Goal: Task Accomplishment & Management: Complete application form

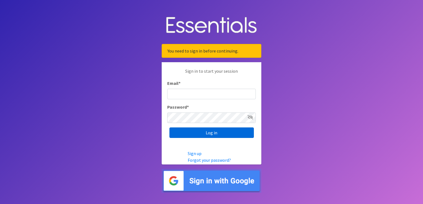
type input "[EMAIL_ADDRESS][DOMAIN_NAME]"
click at [202, 133] on input "Log in" at bounding box center [211, 133] width 84 height 11
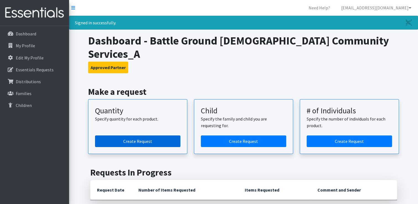
click at [150, 136] on link "Create Request" at bounding box center [137, 142] width 85 height 12
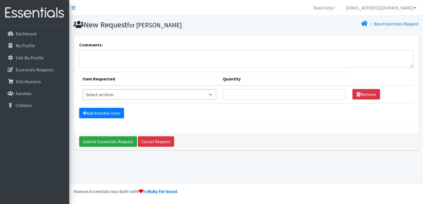
click at [211, 95] on select "Select an item Diaper (Size 2) Diaper (Size 3) Diaper (Size 4) Diaper (Size 5) …" at bounding box center [149, 94] width 134 height 11
select select "2960"
click at [82, 89] on select "Select an item Diaper (Size 2) Diaper (Size 3) Diaper (Size 4) Diaper (Size 5) …" at bounding box center [149, 94] width 134 height 11
click at [250, 90] on input "Quantity" at bounding box center [284, 94] width 123 height 11
type input "500"
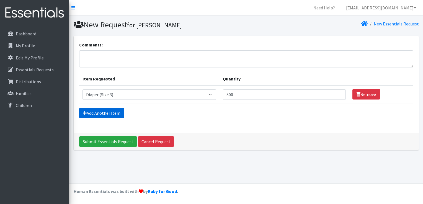
click at [115, 111] on link "Add Another Item" at bounding box center [101, 113] width 45 height 11
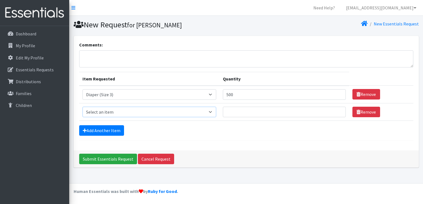
click at [213, 112] on select "Select an item Diaper (Size 2) Diaper (Size 3) Diaper (Size 4) Diaper (Size 5) …" at bounding box center [149, 112] width 134 height 11
select select "2930"
click at [82, 107] on select "Select an item Diaper (Size 2) Diaper (Size 3) Diaper (Size 4) Diaper (Size 5) …" at bounding box center [149, 112] width 134 height 11
click at [242, 112] on input "Quantity" at bounding box center [284, 112] width 123 height 11
type input "500"
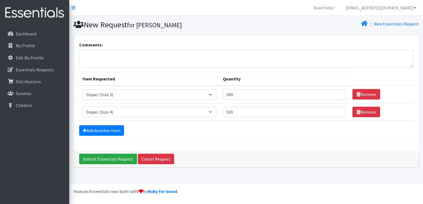
click at [106, 123] on form "Comments: Item Requested Quantity Item Requested Select an item Diaper (Size 2)…" at bounding box center [246, 90] width 334 height 99
click at [106, 130] on link "Add Another Item" at bounding box center [101, 130] width 45 height 11
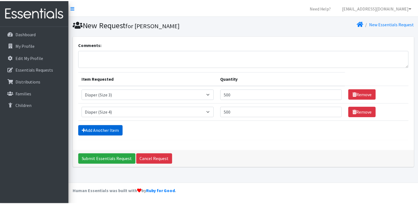
scroll to position [5, 0]
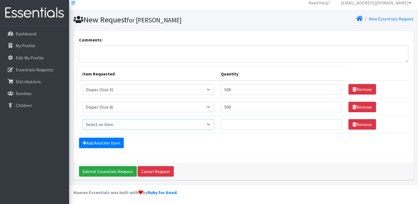
click at [210, 122] on select "Select an item Diaper (Size 2) Diaper (Size 3) Diaper (Size 4) Diaper (Size 5) …" at bounding box center [148, 124] width 132 height 11
select select "2961"
click at [82, 119] on select "Select an item Diaper (Size 2) Diaper (Size 3) Diaper (Size 4) Diaper (Size 5) …" at bounding box center [148, 124] width 132 height 11
click at [243, 123] on input "Quantity" at bounding box center [281, 124] width 121 height 11
type input "500"
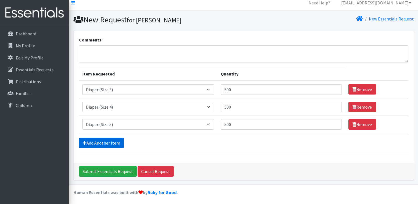
click at [118, 142] on link "Add Another Item" at bounding box center [101, 143] width 45 height 11
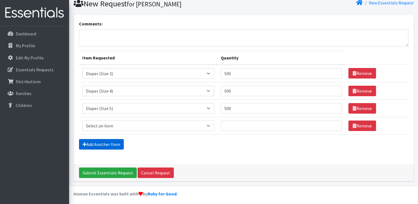
scroll to position [22, 0]
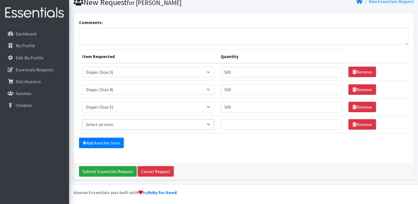
click at [160, 126] on select "Select an item Diaper (Size 2) Diaper (Size 3) Diaper (Size 4) Diaper (Size 5) …" at bounding box center [148, 124] width 132 height 11
select select "2950"
click at [82, 119] on select "Select an item Diaper (Size 2) Diaper (Size 3) Diaper (Size 4) Diaper (Size 5) …" at bounding box center [148, 124] width 132 height 11
click at [239, 123] on input "Quantity" at bounding box center [281, 124] width 121 height 11
type input "500"
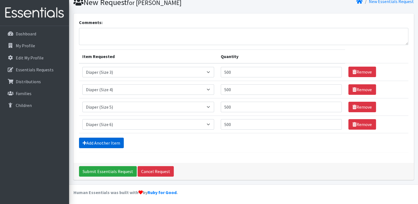
click at [114, 139] on link "Add Another Item" at bounding box center [101, 143] width 45 height 11
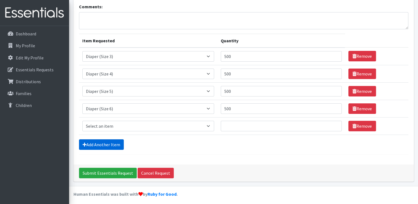
scroll to position [40, 0]
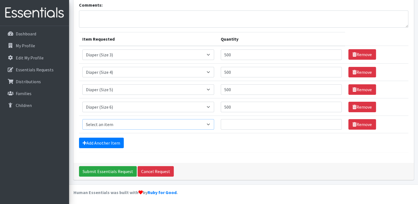
click at [134, 124] on select "Select an item Diaper (Size 2) Diaper (Size 3) Diaper (Size 4) Diaper (Size 5) …" at bounding box center [148, 124] width 132 height 11
select select "2955"
click at [82, 119] on select "Select an item Diaper (Size 2) Diaper (Size 3) Diaper (Size 4) Diaper (Size 5) …" at bounding box center [148, 124] width 132 height 11
click at [238, 123] on input "Quantity" at bounding box center [281, 124] width 121 height 11
type input "500"
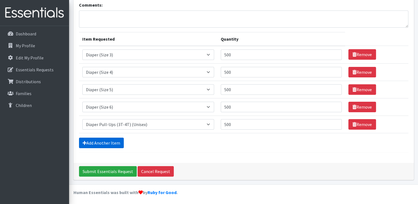
click at [113, 142] on link "Add Another Item" at bounding box center [101, 143] width 45 height 11
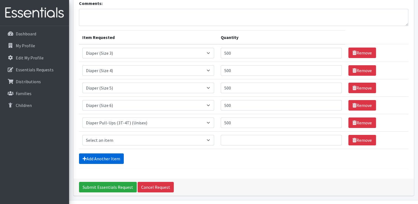
scroll to position [57, 0]
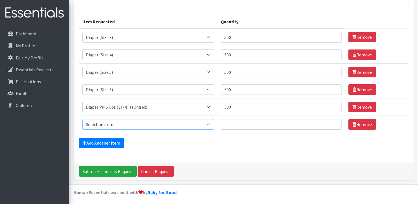
click at [121, 124] on select "Select an item Diaper (Size 2) Diaper (Size 3) Diaper (Size 4) Diaper (Size 5) …" at bounding box center [148, 124] width 132 height 11
select select "14381"
click at [82, 119] on select "Select an item Diaper (Size 2) Diaper (Size 3) Diaper (Size 4) Diaper (Size 5) …" at bounding box center [148, 124] width 132 height 11
click at [239, 123] on input "Quantity" at bounding box center [281, 124] width 121 height 11
type input "1080"
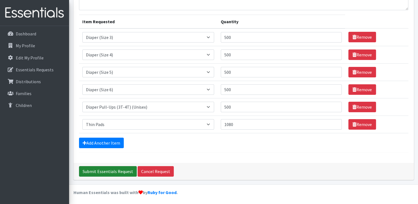
click at [119, 168] on input "Submit Essentials Request" at bounding box center [108, 171] width 58 height 11
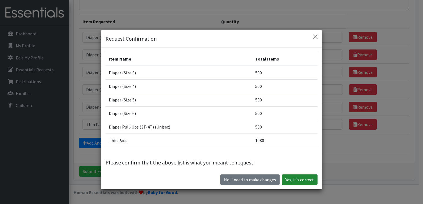
click at [292, 181] on button "Yes, it's correct" at bounding box center [300, 180] width 36 height 11
